Goal: Task Accomplishment & Management: Use online tool/utility

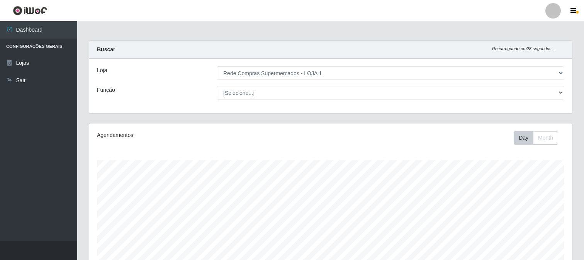
select select "158"
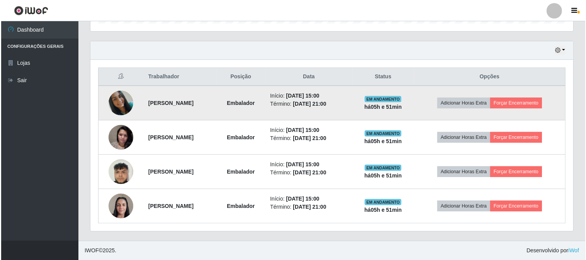
scroll to position [160, 483]
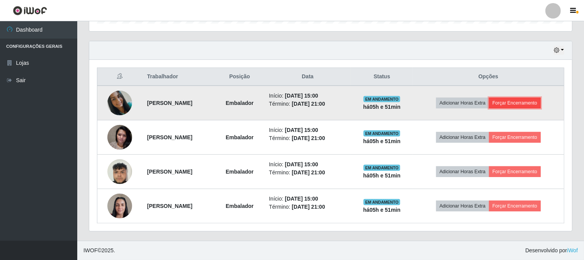
click at [532, 102] on button "Forçar Encerramento" at bounding box center [515, 103] width 52 height 11
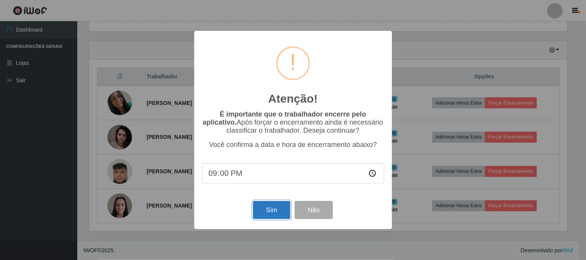
click at [257, 213] on button "Sim" at bounding box center [271, 210] width 37 height 18
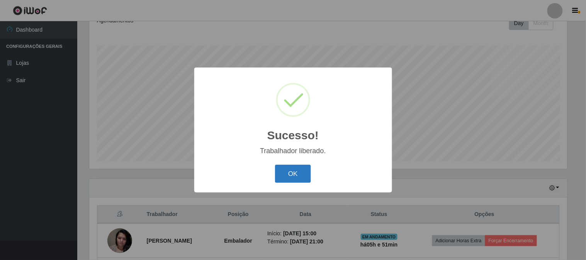
click at [300, 174] on button "OK" at bounding box center [293, 174] width 36 height 18
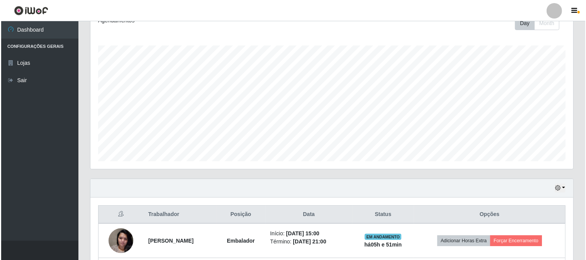
scroll to position [218, 0]
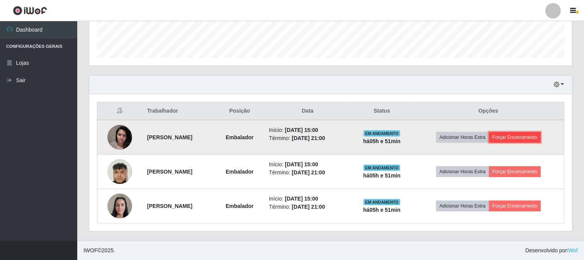
click at [527, 136] on button "Forçar Encerramento" at bounding box center [515, 137] width 52 height 11
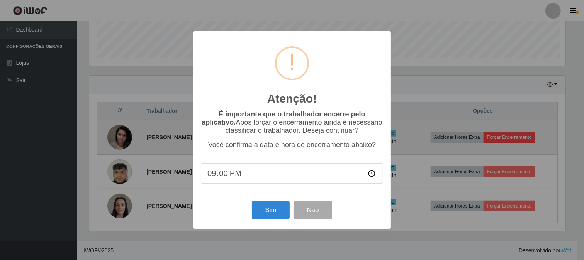
scroll to position [160, 478]
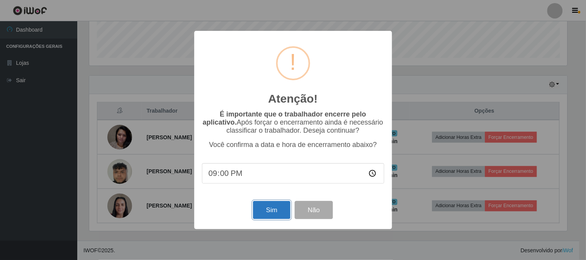
click at [276, 210] on button "Sim" at bounding box center [271, 210] width 37 height 18
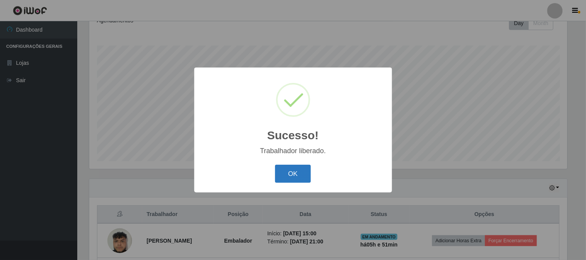
click at [292, 172] on button "OK" at bounding box center [293, 174] width 36 height 18
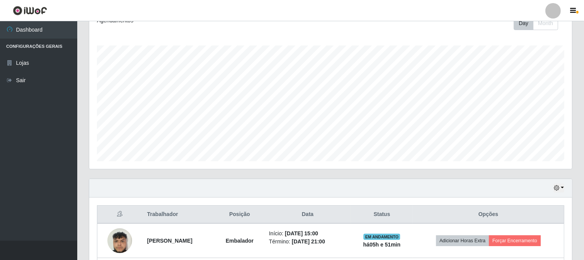
scroll to position [184, 0]
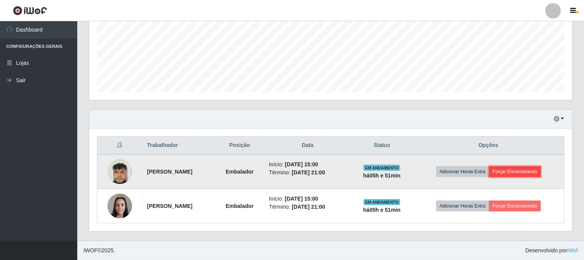
click at [522, 173] on button "Forçar Encerramento" at bounding box center [515, 172] width 52 height 11
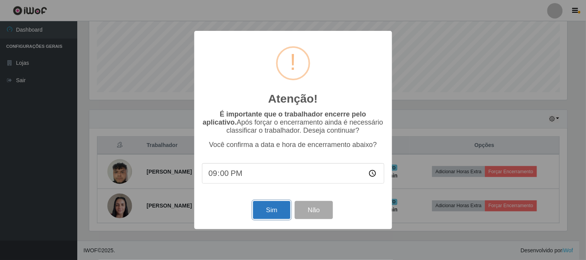
click at [270, 206] on button "Sim" at bounding box center [271, 210] width 37 height 18
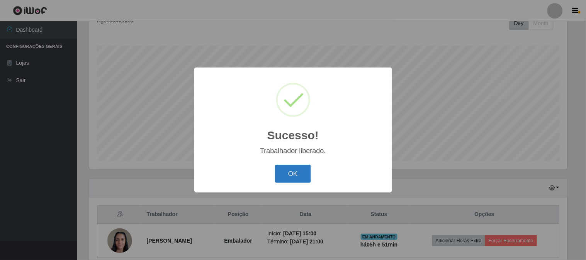
click at [299, 169] on button "OK" at bounding box center [293, 174] width 36 height 18
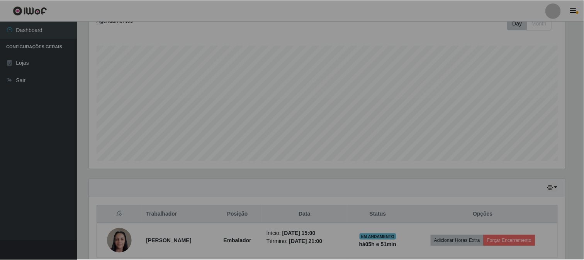
scroll to position [0, 0]
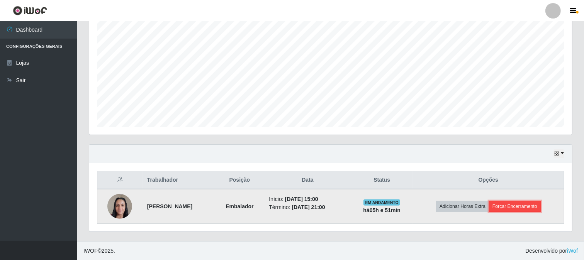
click at [517, 201] on button "Forçar Encerramento" at bounding box center [515, 206] width 52 height 11
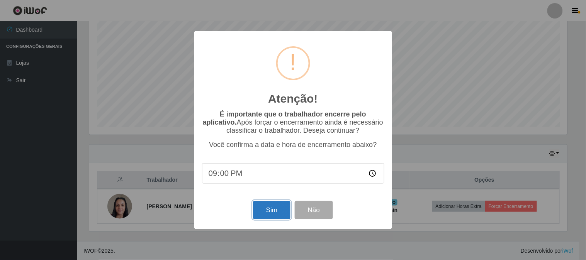
click at [268, 214] on button "Sim" at bounding box center [271, 210] width 37 height 18
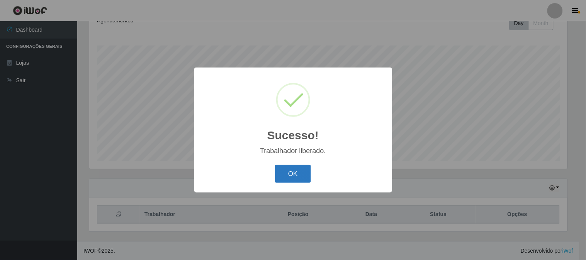
click at [282, 171] on button "OK" at bounding box center [293, 174] width 36 height 18
